Goal: Information Seeking & Learning: Find specific fact

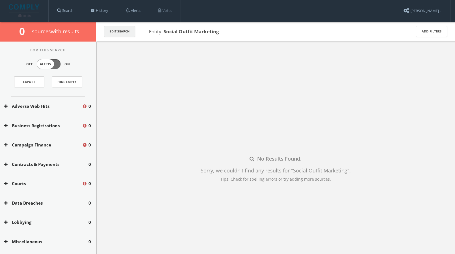
click at [130, 29] on button "Edit Search" at bounding box center [119, 31] width 31 height 11
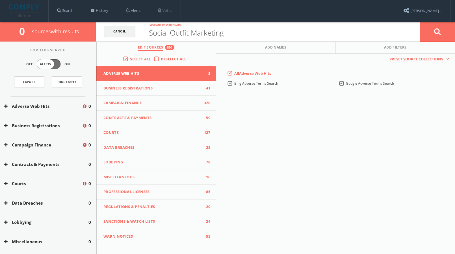
click at [111, 30] on link "Cancel" at bounding box center [119, 31] width 31 height 11
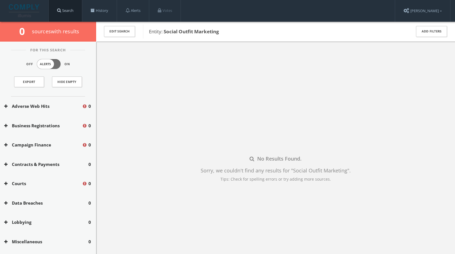
click at [59, 7] on link "Search" at bounding box center [65, 10] width 33 height 21
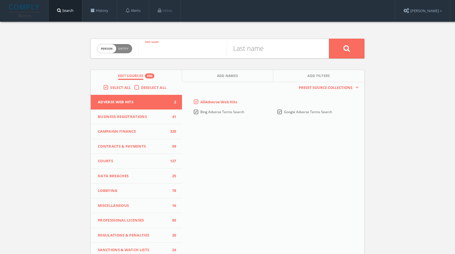
click at [157, 49] on input "text" at bounding box center [182, 48] width 88 height 15
type input "Anika"
type input "[PERSON_NAME]"
click at [329, 39] on button at bounding box center [346, 49] width 35 height 20
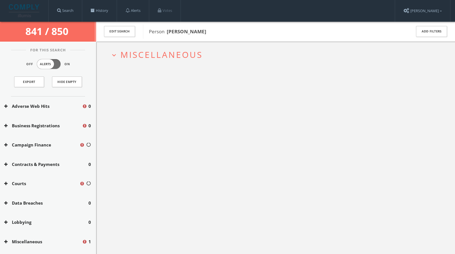
click at [149, 57] on span "Miscellaneous" at bounding box center [161, 55] width 82 height 12
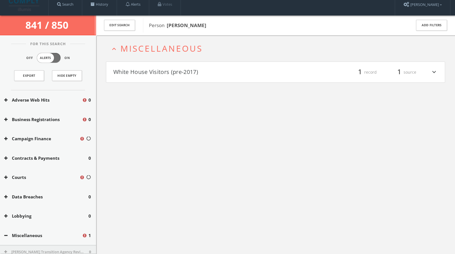
click at [144, 71] on button "White House Visitors (pre-2017)" at bounding box center [194, 73] width 162 height 10
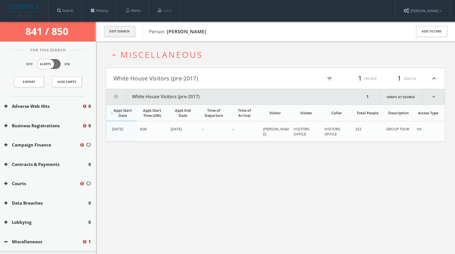
click at [114, 33] on button "Edit Search" at bounding box center [119, 31] width 31 height 11
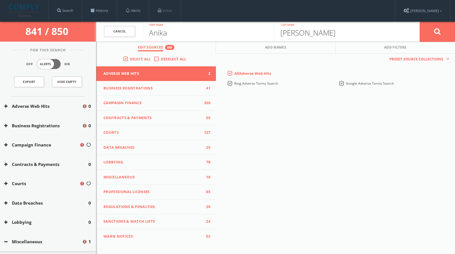
click at [292, 36] on input "[PERSON_NAME]" at bounding box center [339, 31] width 131 height 15
type input "[PERSON_NAME]"
click at [420, 21] on button at bounding box center [437, 31] width 35 height 20
